Goal: Transaction & Acquisition: Purchase product/service

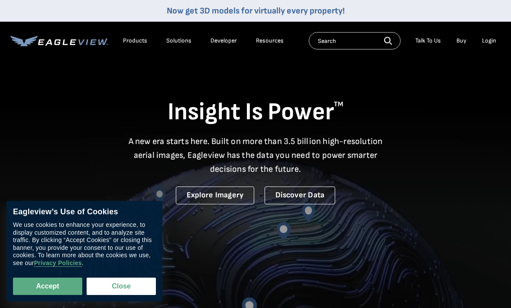
click at [482, 44] on div "Login" at bounding box center [489, 41] width 14 height 8
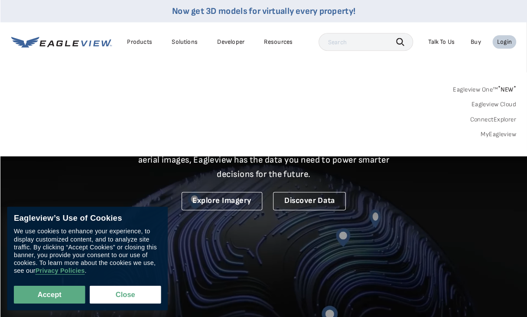
scroll to position [1, 0]
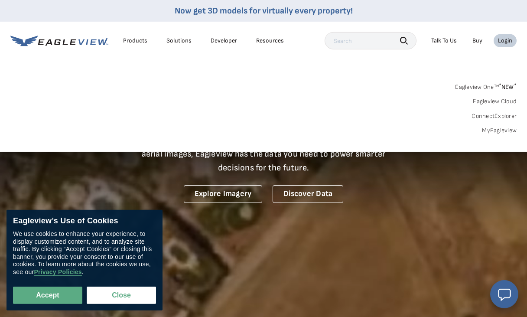
click at [487, 129] on link "MyEagleview" at bounding box center [499, 130] width 35 height 8
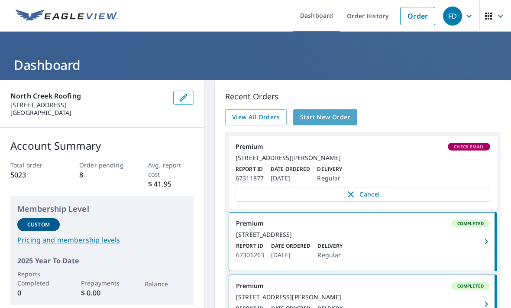
click at [324, 119] on span "Start New Order" at bounding box center [325, 117] width 50 height 11
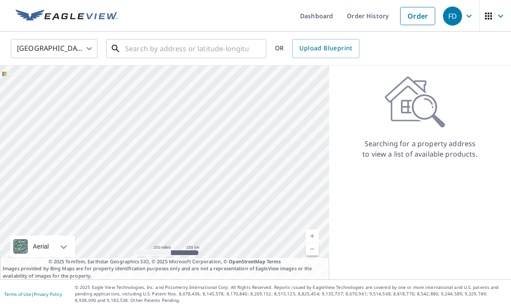
click at [141, 54] on input "text" at bounding box center [186, 48] width 123 height 24
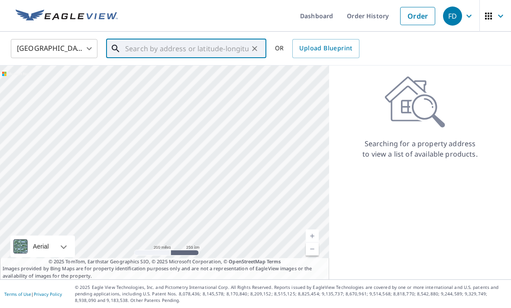
click at [134, 50] on input "text" at bounding box center [186, 48] width 123 height 24
paste input "614 18th Street Southwest, Puyallup, WA 98371"
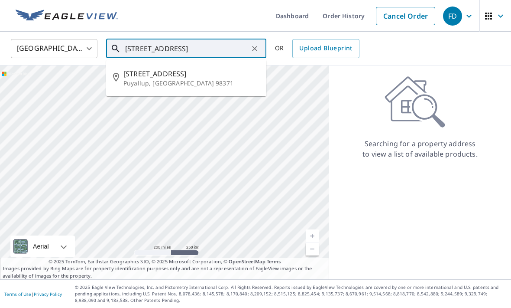
click at [140, 80] on p "Puyallup, WA 98371" at bounding box center [191, 83] width 136 height 9
type input "614 18th St SW Puyallup, WA 98371"
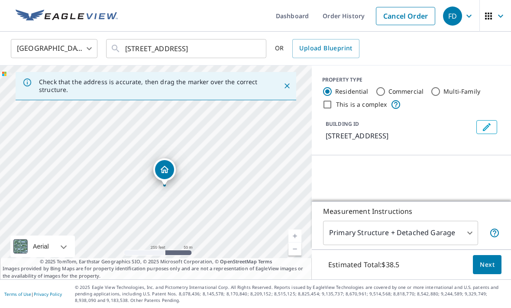
click at [485, 274] on button "Next" at bounding box center [487, 264] width 29 height 19
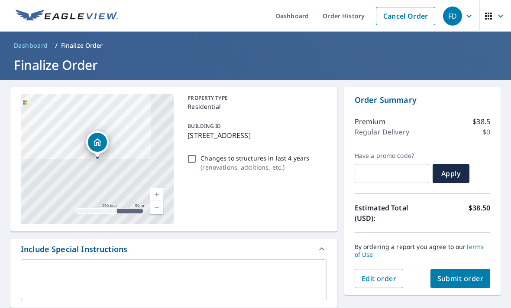
click at [478, 282] on span "Submit order" at bounding box center [460, 278] width 46 height 10
checkbox input "true"
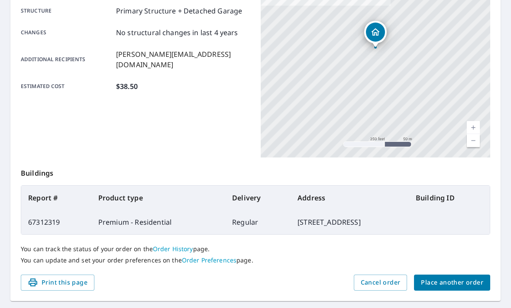
scroll to position [180, 0]
click at [443, 282] on span "Place another order" at bounding box center [452, 282] width 62 height 11
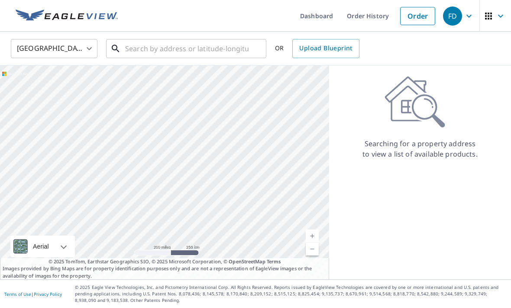
click at [159, 54] on input "text" at bounding box center [186, 48] width 123 height 24
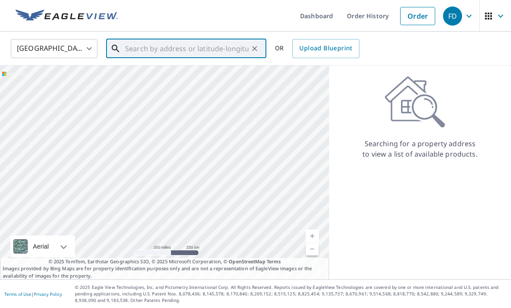
click at [139, 50] on input "text" at bounding box center [186, 48] width 123 height 24
paste input "17321 31st dr se , mill creek, WA 98012"
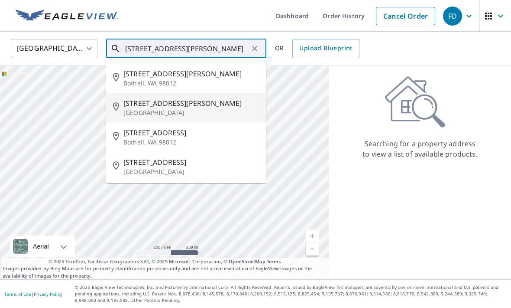
click at [169, 113] on p "Mill Creek, WA 98012" at bounding box center [191, 112] width 136 height 9
type input "17321 31st Dr SE Mill Creek, WA 98012"
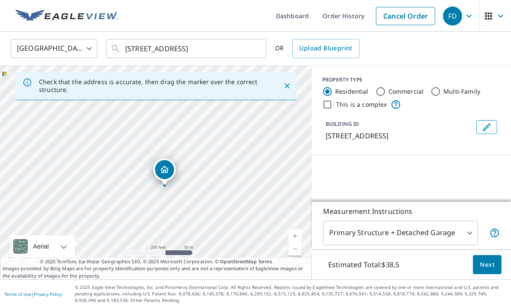
click at [485, 270] on span "Next" at bounding box center [487, 264] width 15 height 11
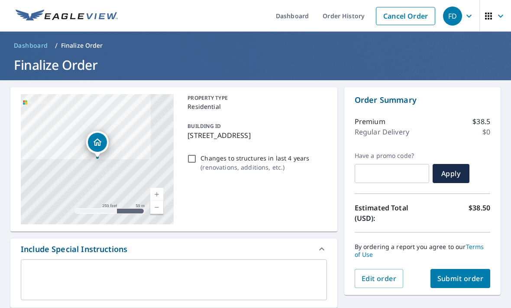
click at [466, 280] on span "Submit order" at bounding box center [460, 278] width 46 height 10
checkbox input "true"
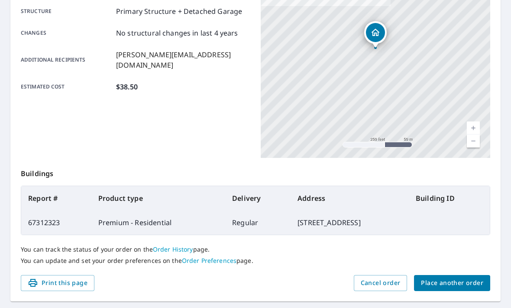
scroll to position [180, 0]
click at [446, 280] on span "Place another order" at bounding box center [452, 282] width 62 height 11
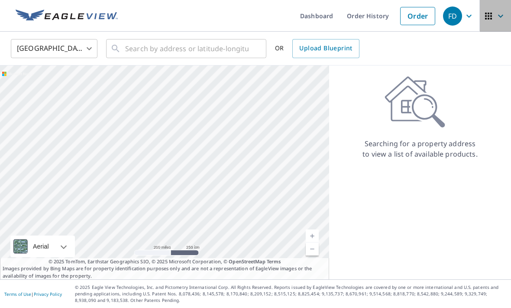
click at [502, 16] on icon "button" at bounding box center [500, 16] width 10 height 10
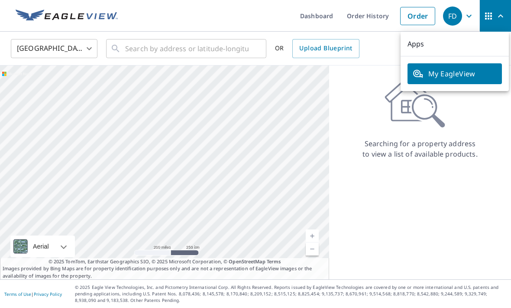
click at [466, 22] on span "FD" at bounding box center [459, 16] width 33 height 21
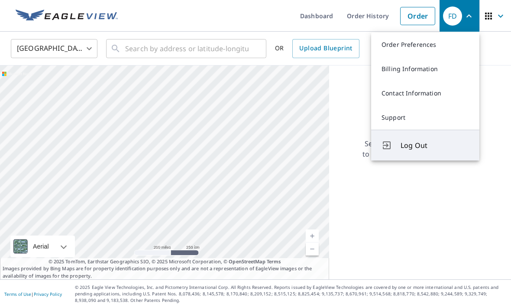
click at [417, 149] on span "Log Out" at bounding box center [435, 145] width 68 height 10
